Goal: Navigation & Orientation: Find specific page/section

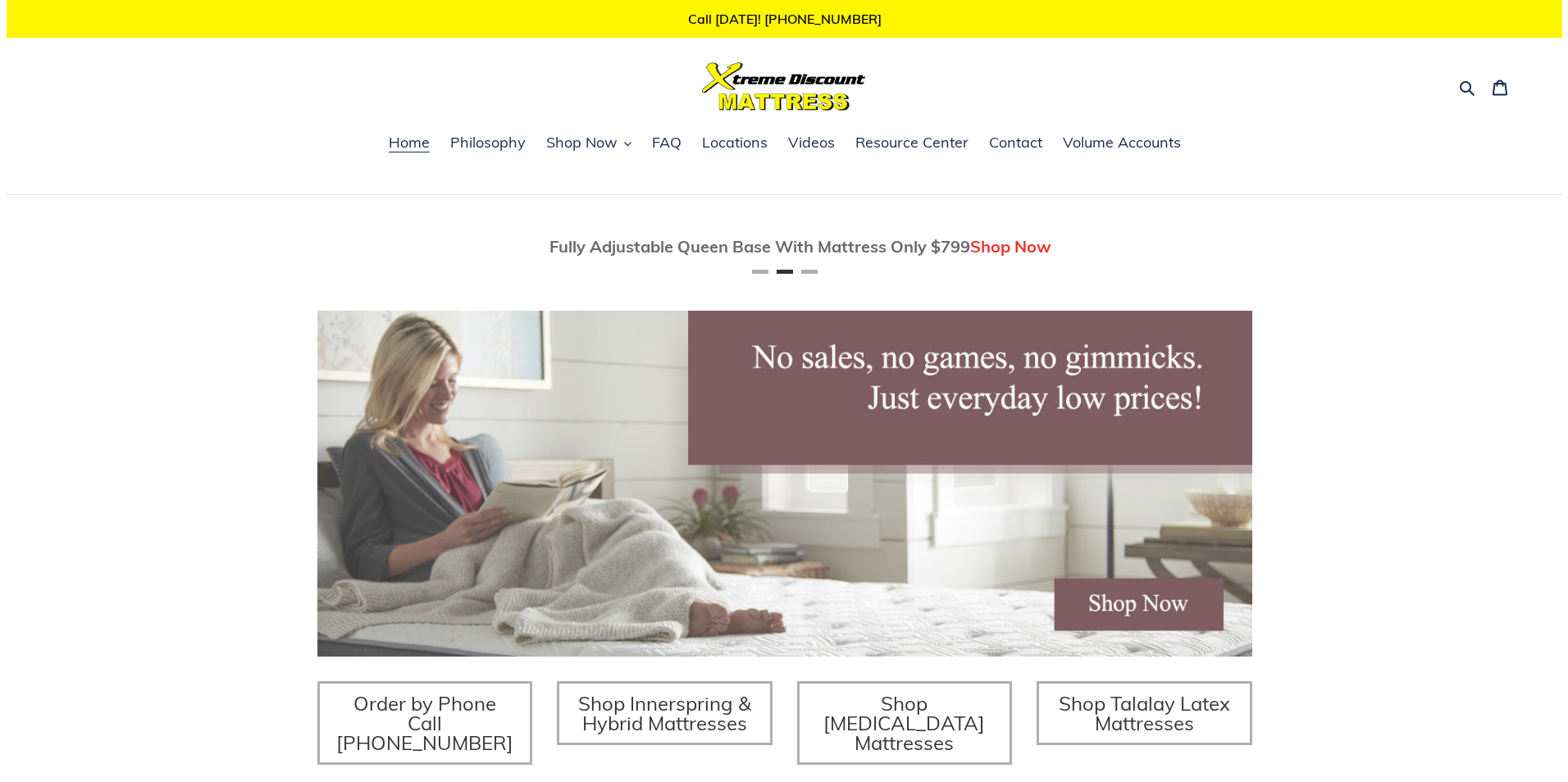
scroll to position [0, 935]
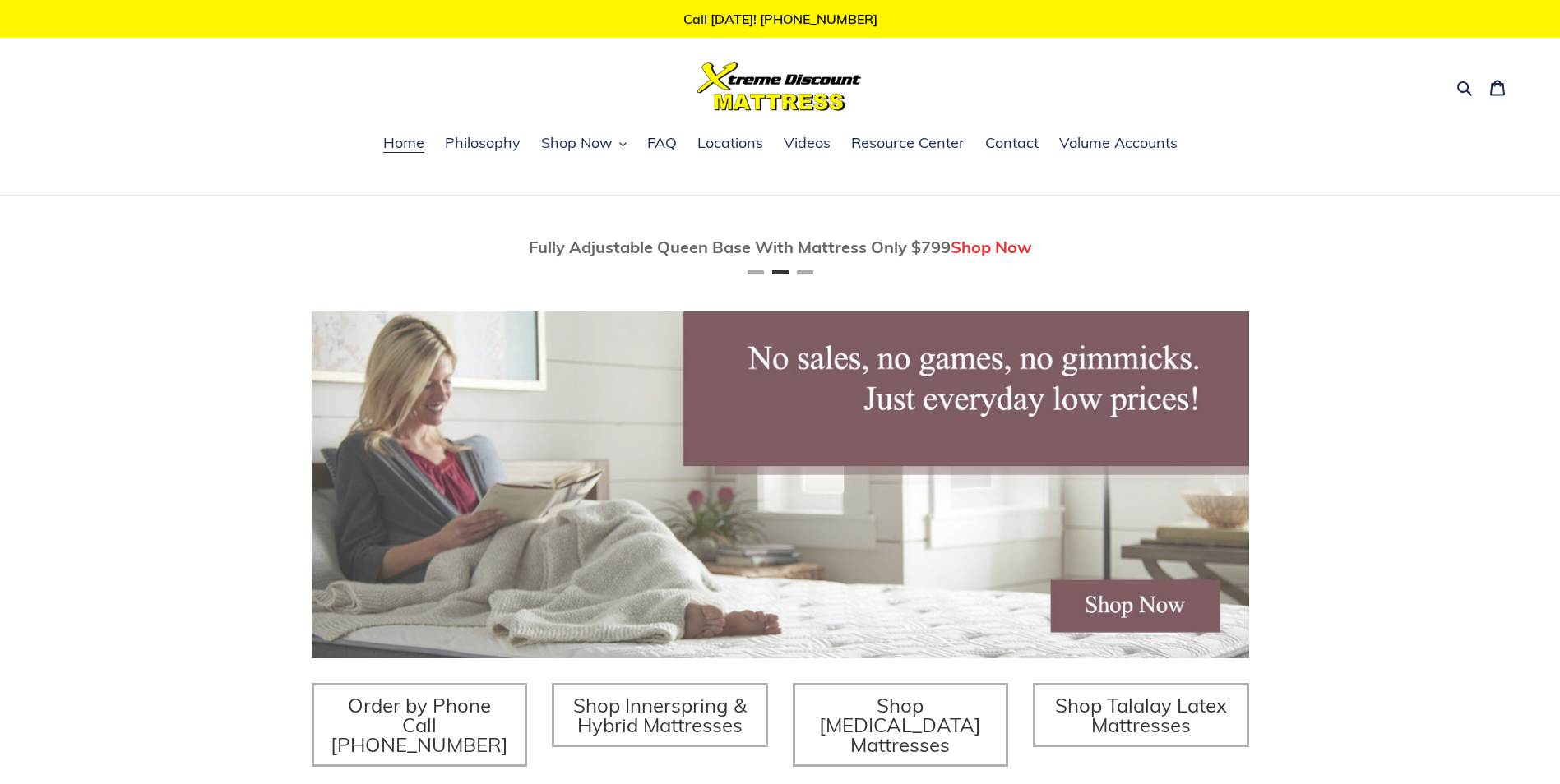
click at [1083, 623] on img at bounding box center [780, 485] width 937 height 347
click at [1461, 93] on icon "button" at bounding box center [1465, 89] width 15 height 15
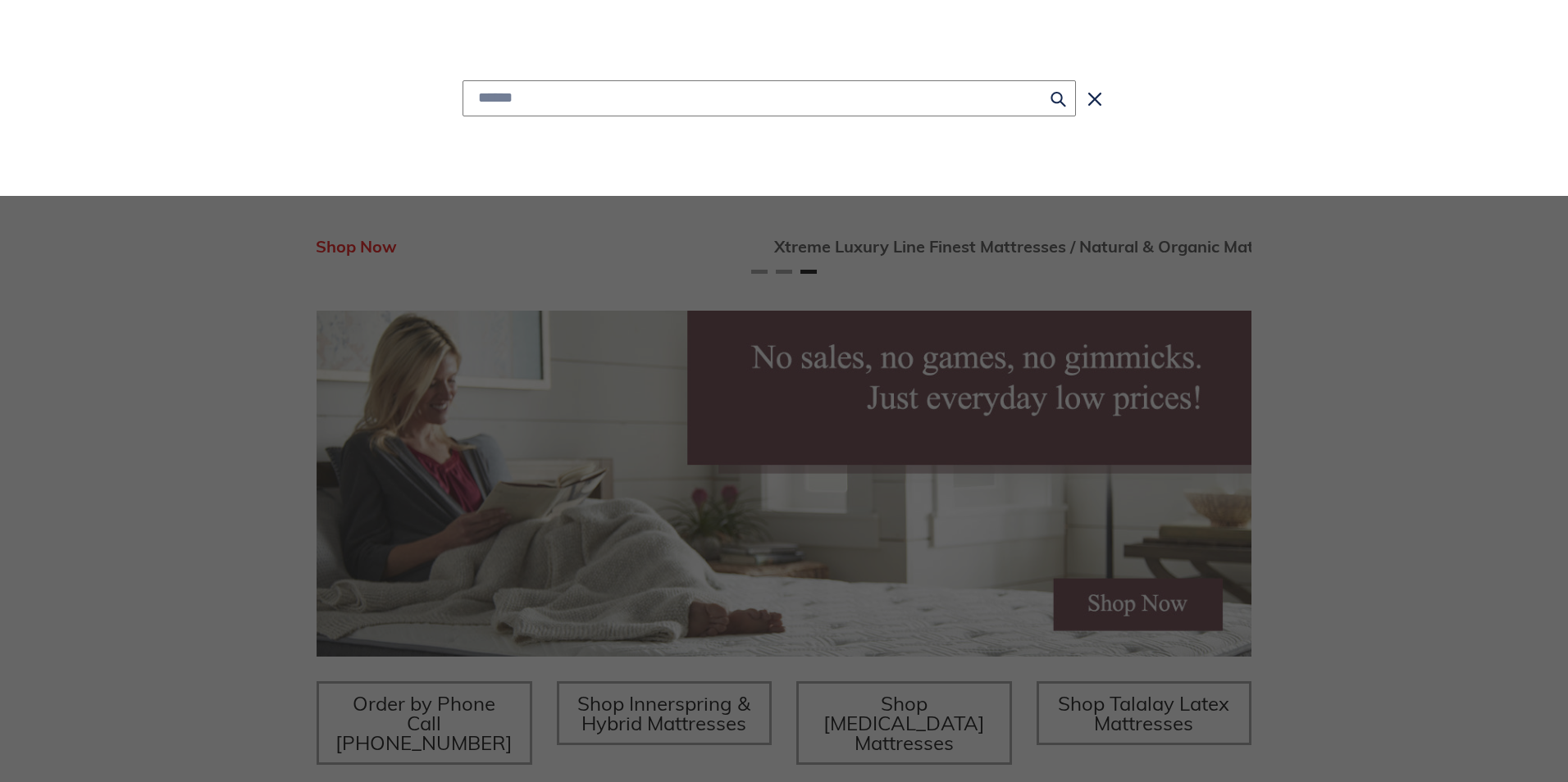
scroll to position [0, 1850]
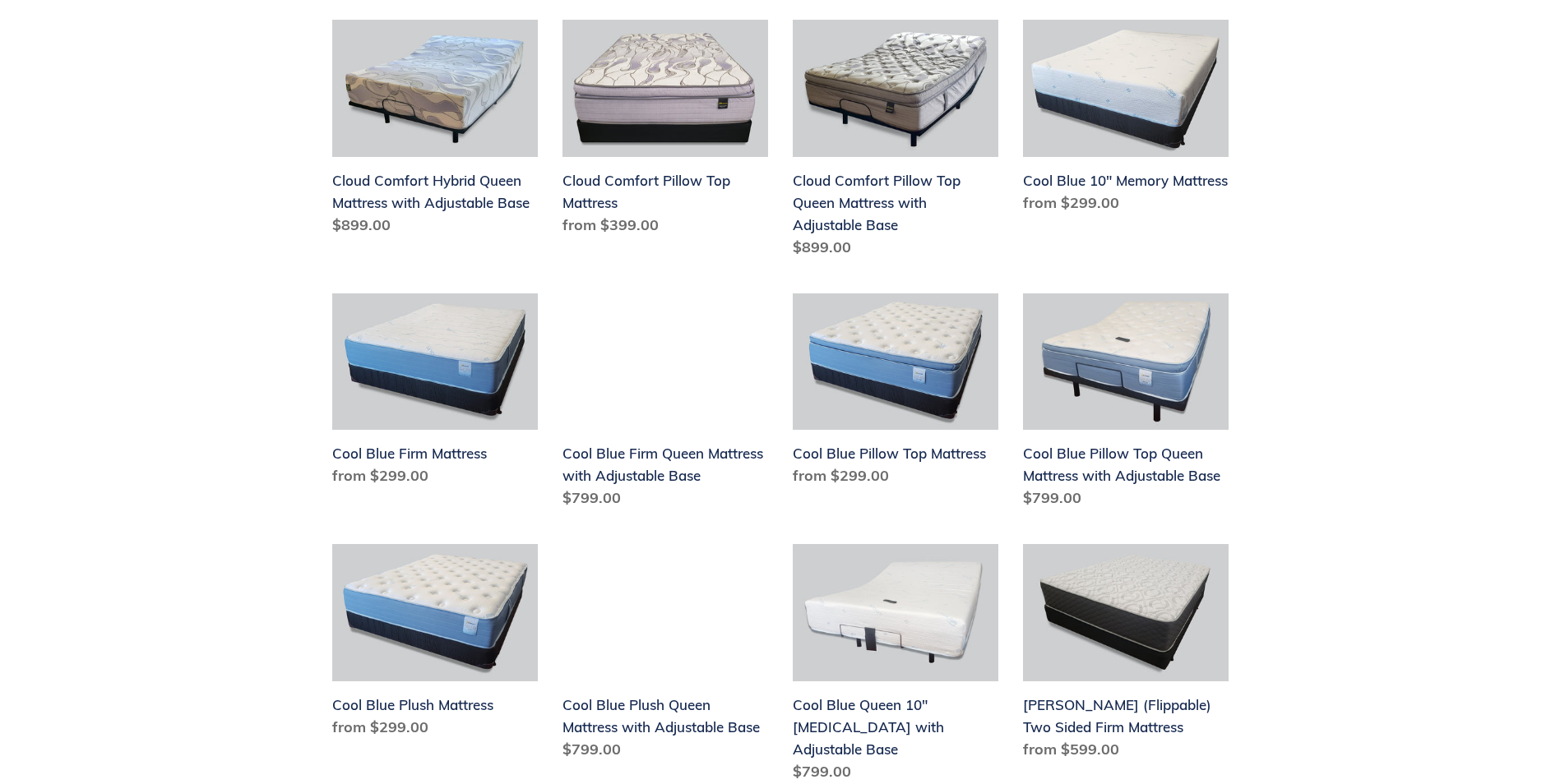
scroll to position [1891, 0]
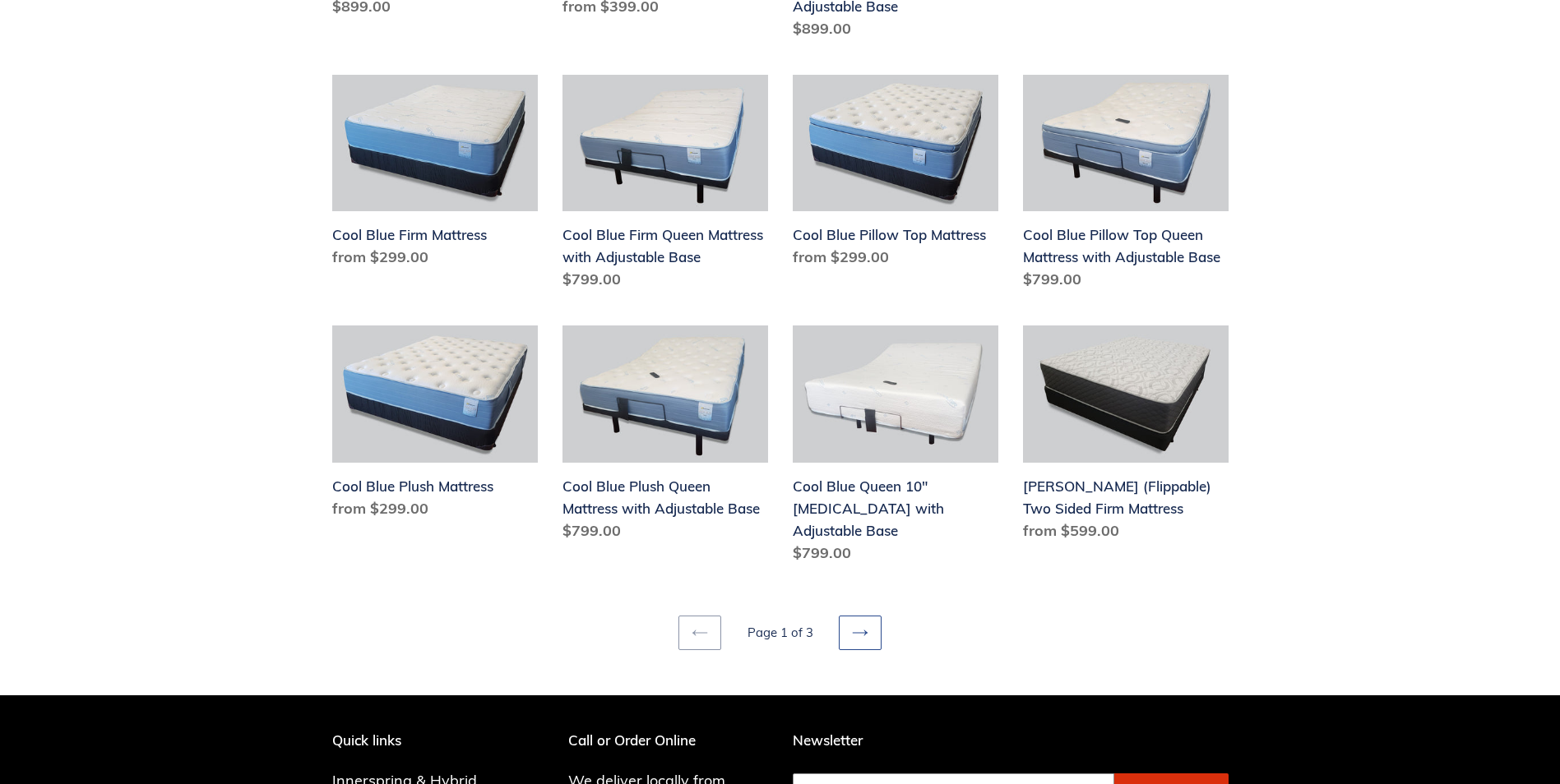
click at [852, 624] on icon at bounding box center [859, 632] width 16 height 16
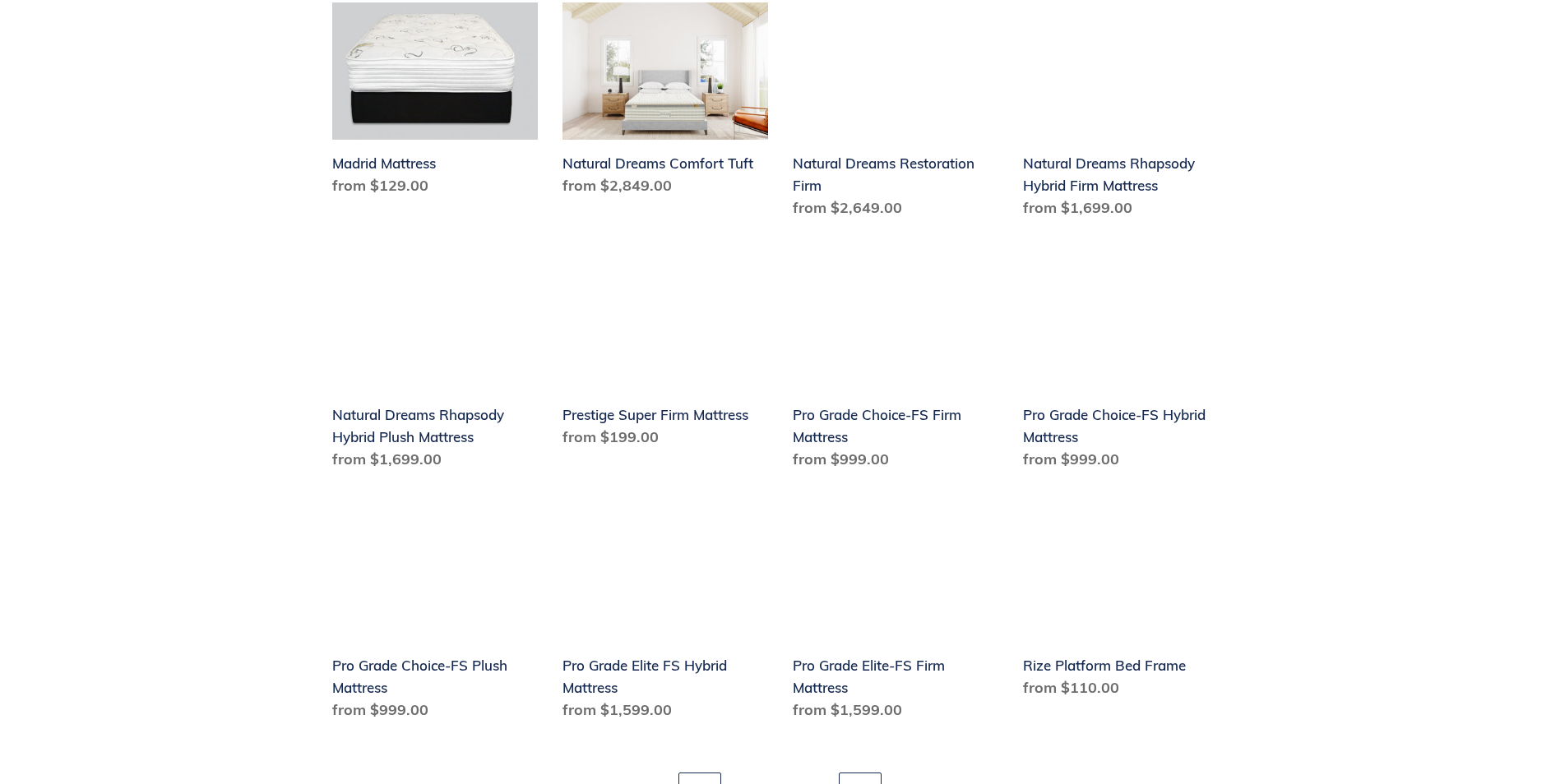
scroll to position [1973, 0]
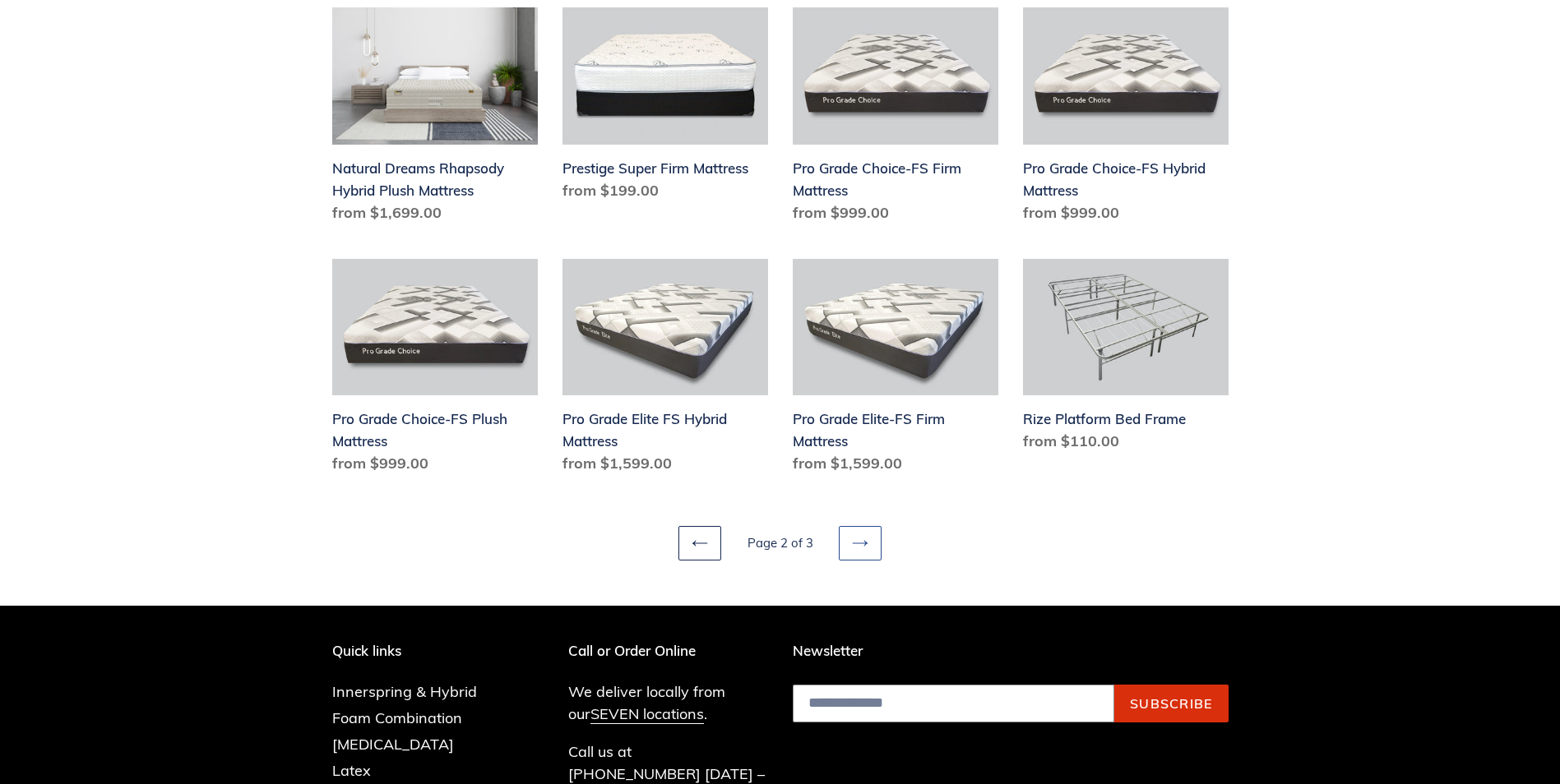
click at [865, 540] on icon at bounding box center [859, 542] width 16 height 16
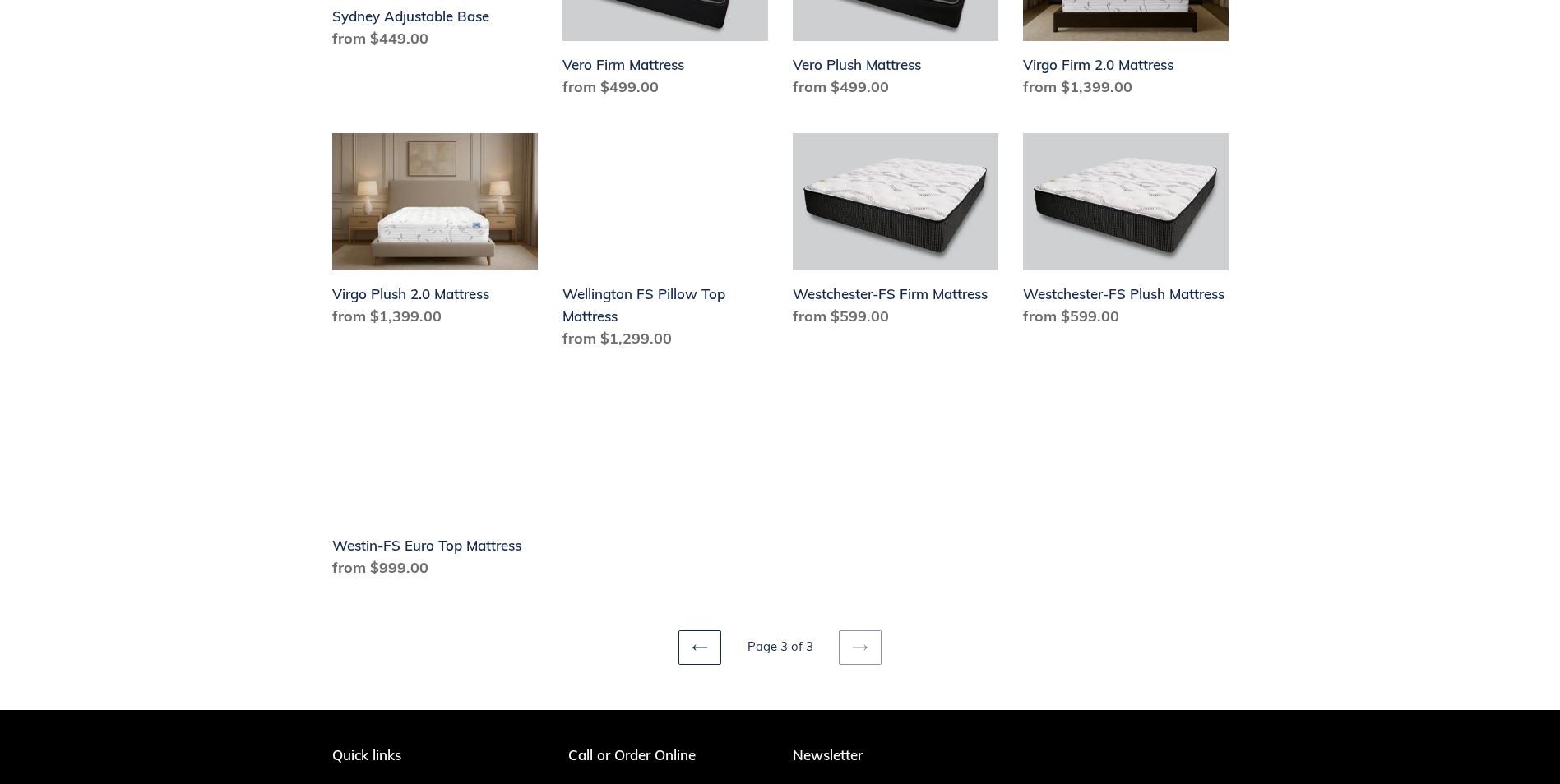
scroll to position [1069, 0]
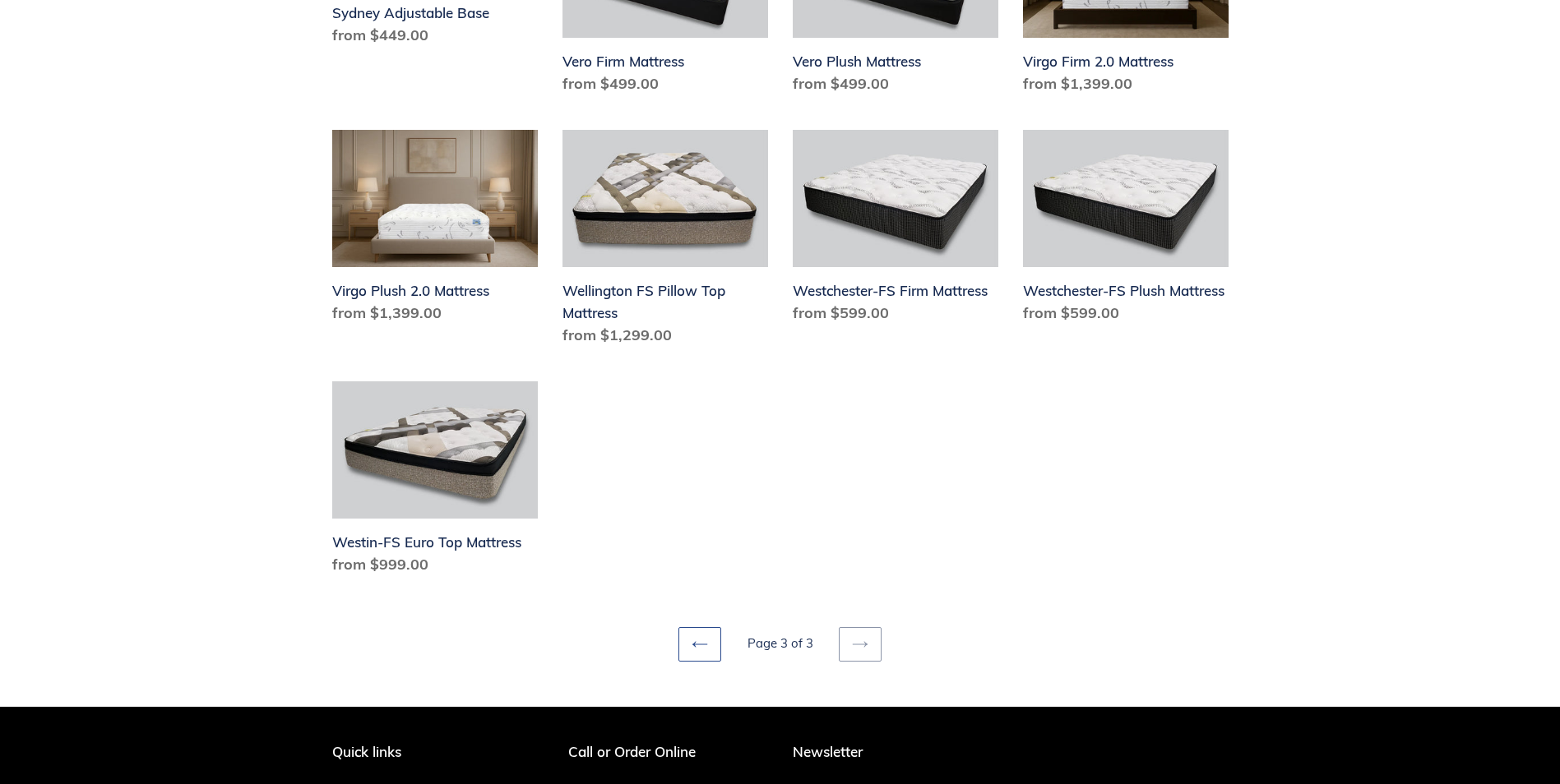
click at [705, 636] on icon at bounding box center [699, 644] width 16 height 16
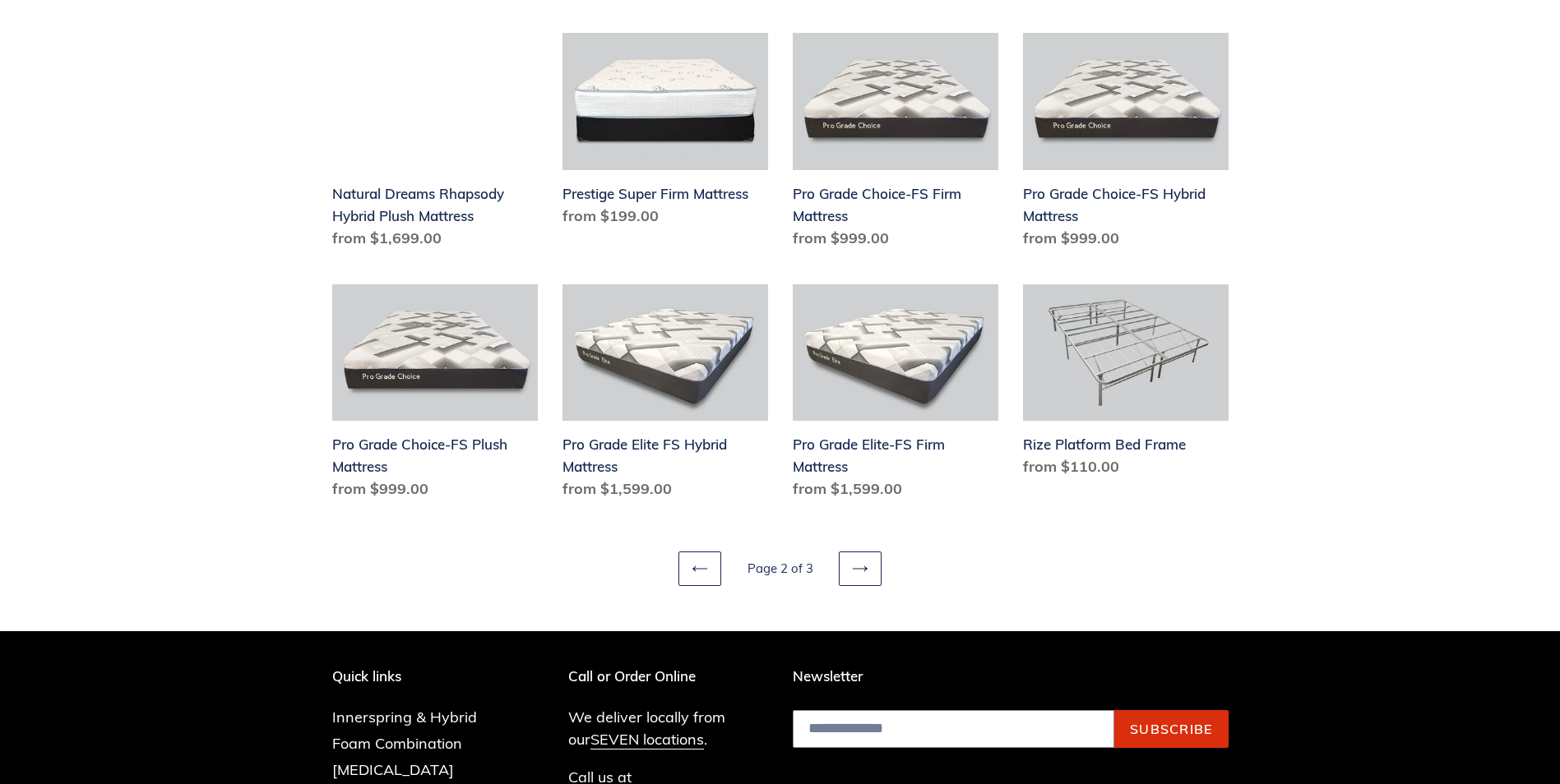
scroll to position [2137, 0]
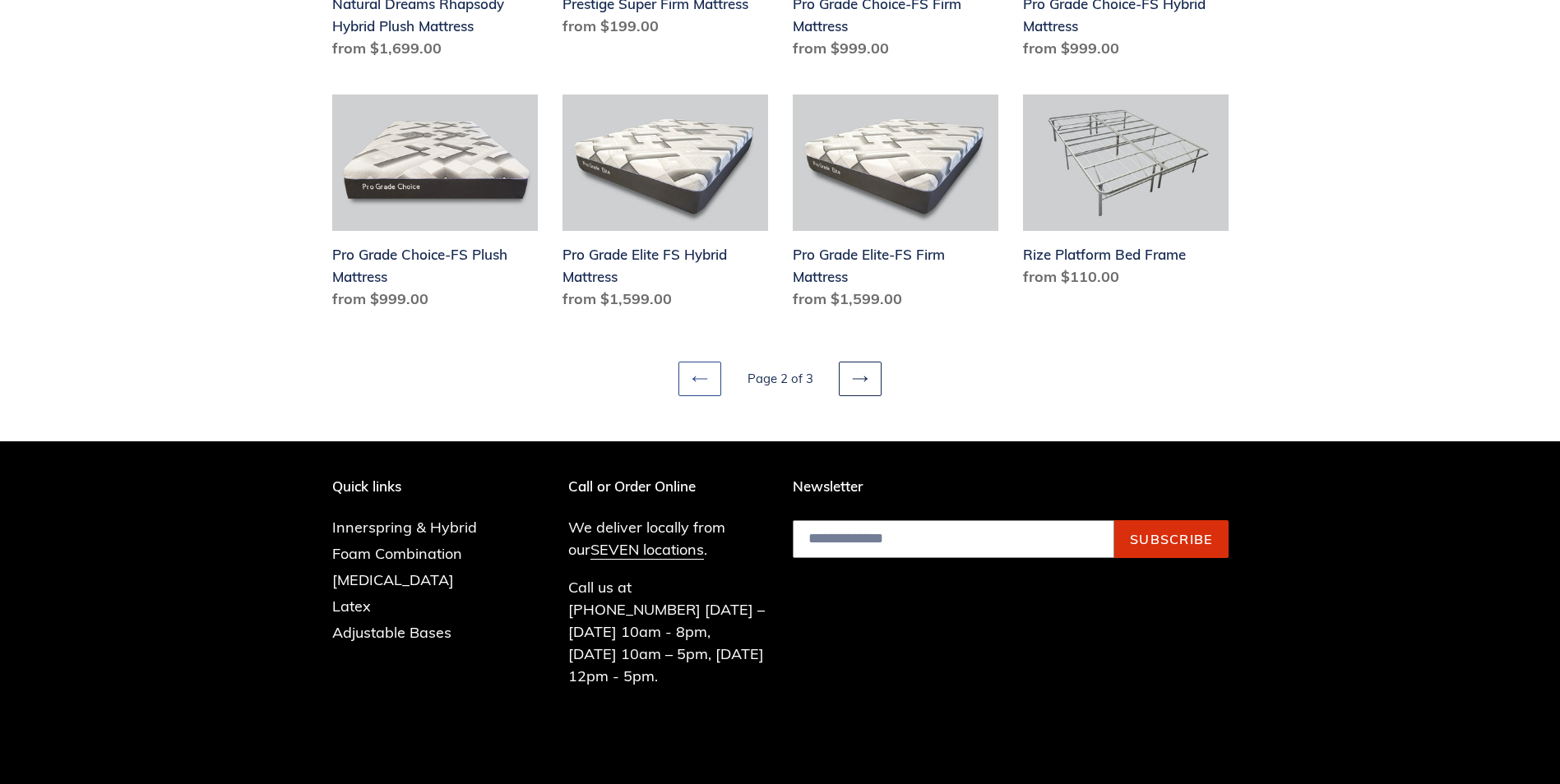
click at [698, 381] on icon at bounding box center [699, 378] width 16 height 16
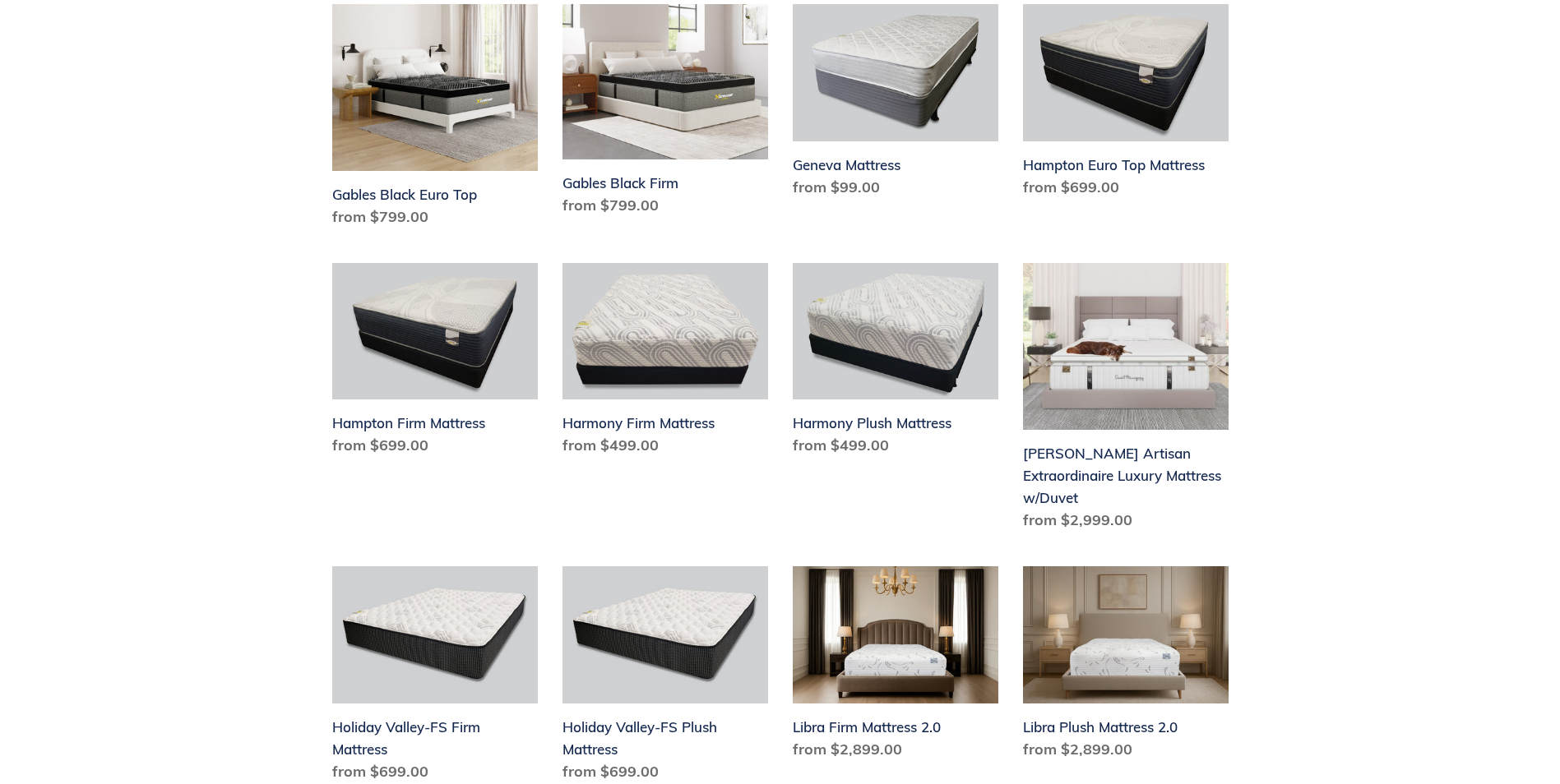
scroll to position [657, 0]
